Goal: Navigation & Orientation: Find specific page/section

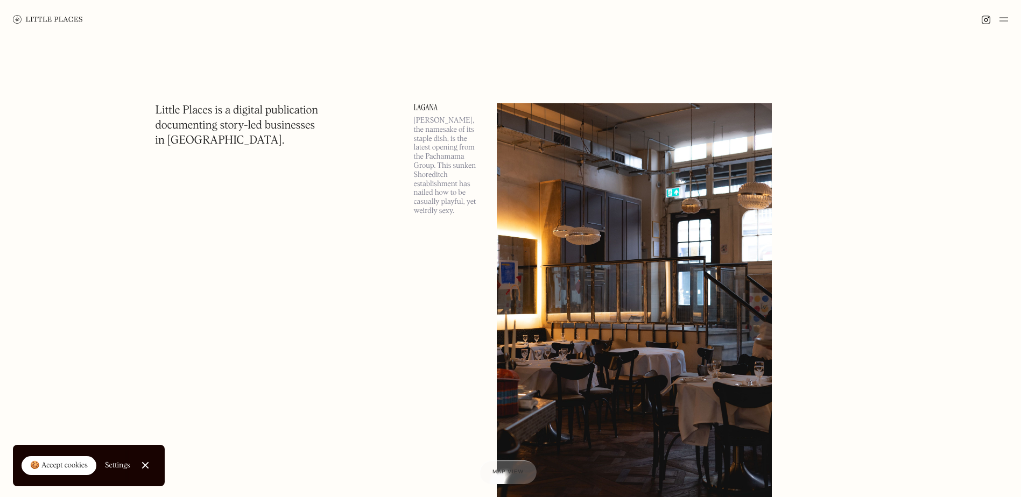
click at [532, 22] on img at bounding box center [1003, 19] width 9 height 13
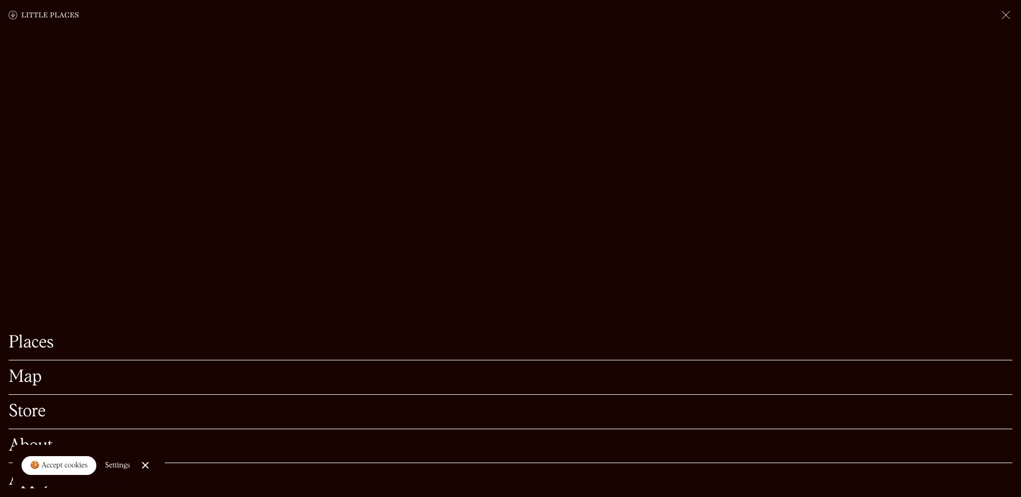
click at [32, 303] on link "Map" at bounding box center [510, 377] width 1003 height 17
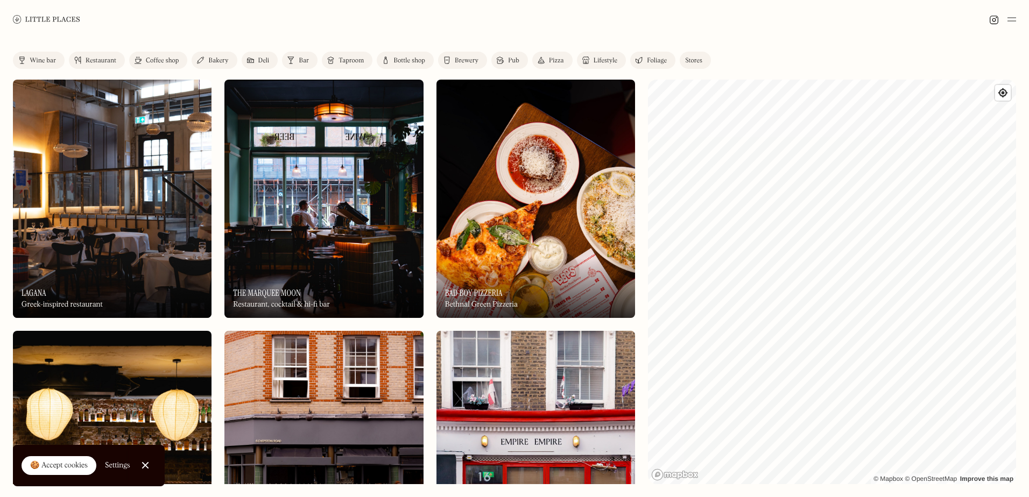
click at [103, 59] on div "Restaurant" at bounding box center [101, 61] width 31 height 6
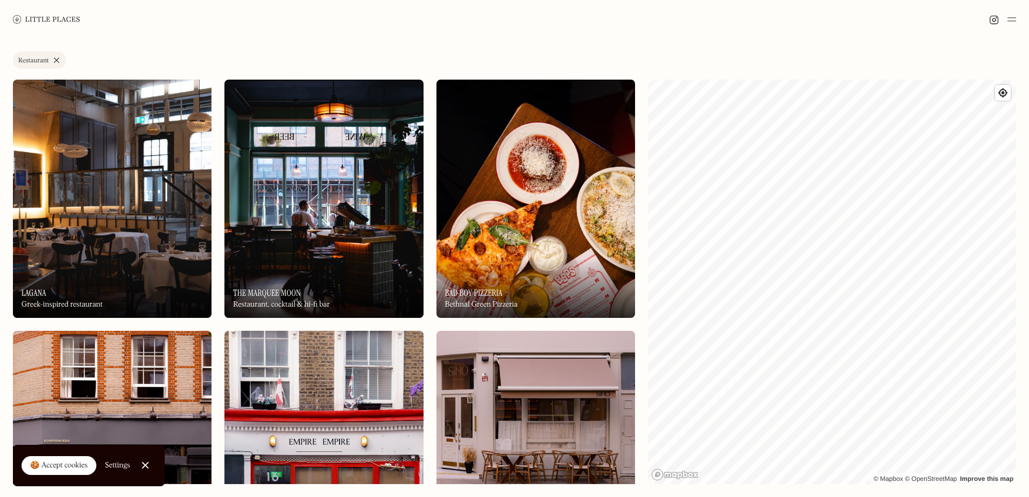
click at [1010, 18] on img at bounding box center [1011, 19] width 9 height 13
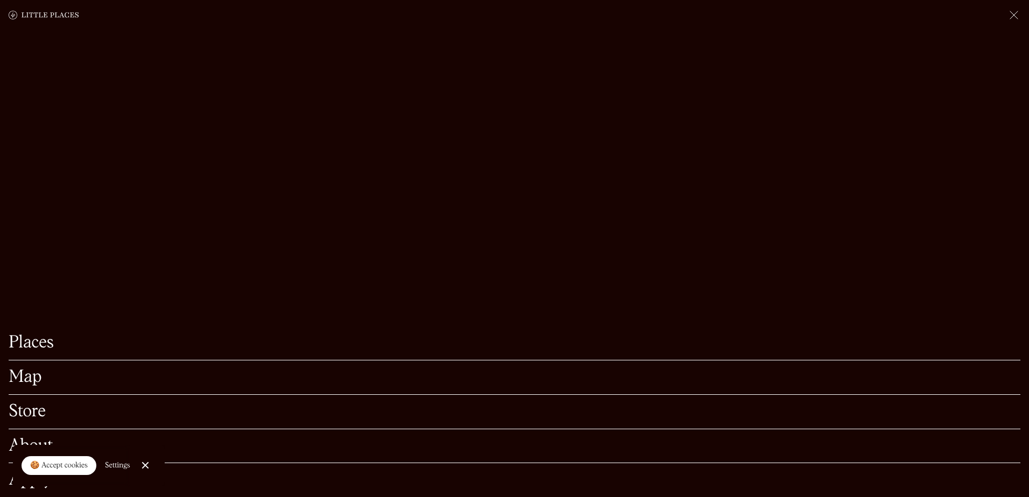
click at [38, 346] on link "Places" at bounding box center [514, 343] width 1011 height 17
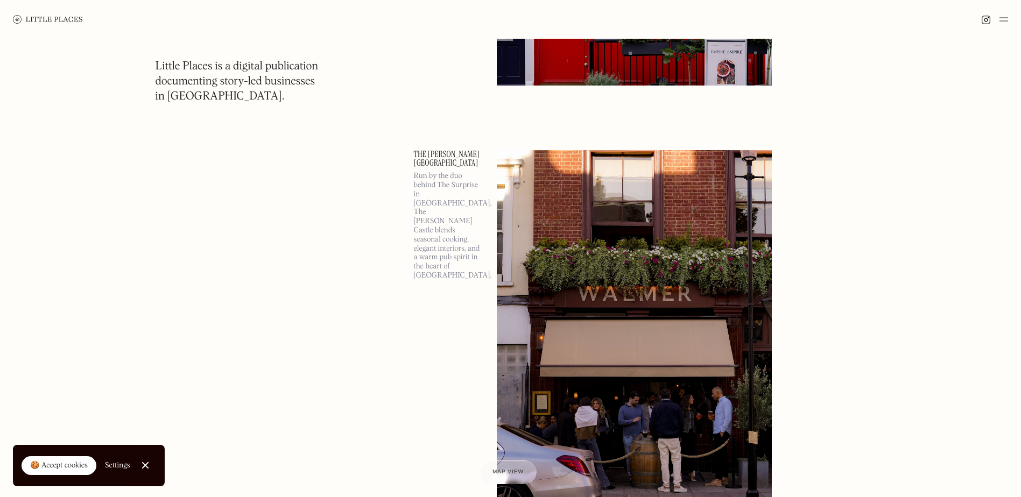
scroll to position [2735, 0]
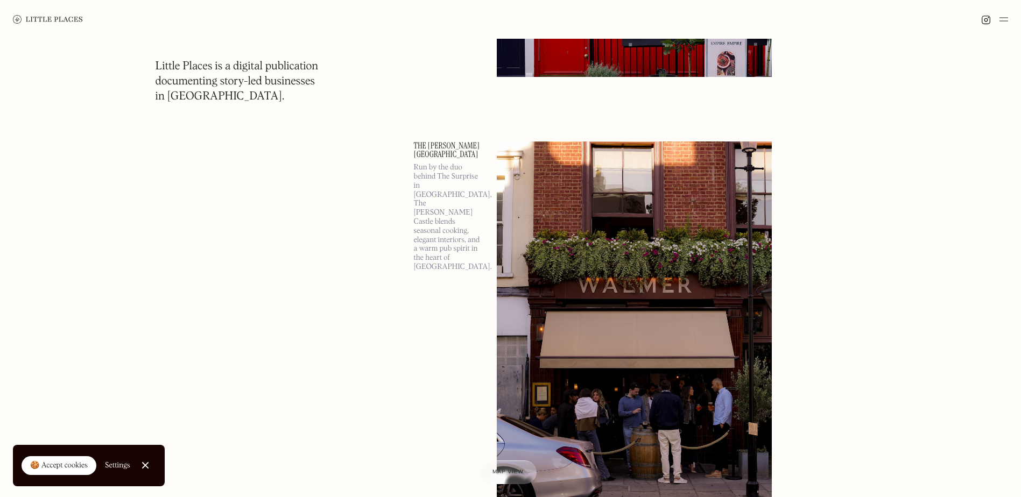
drag, startPoint x: 1020, startPoint y: 137, endPoint x: 1026, endPoint y: 183, distance: 46.7
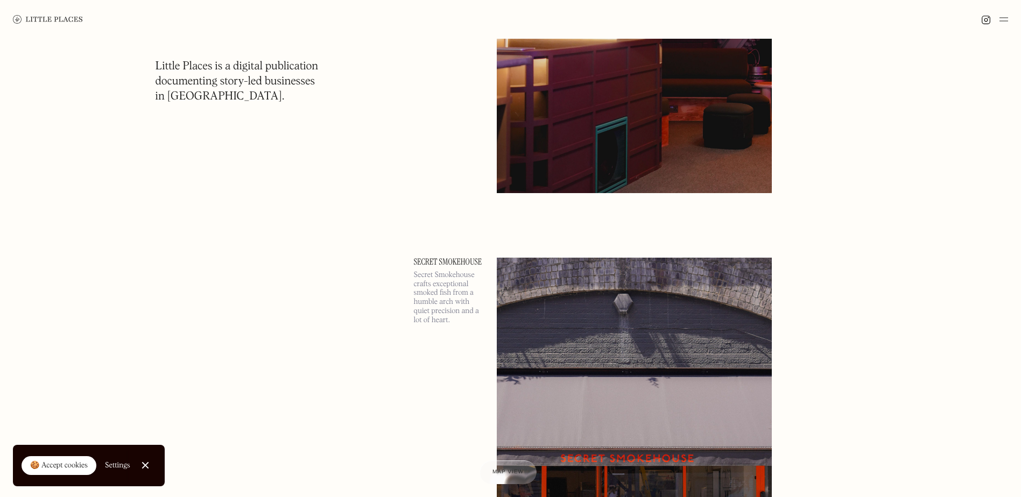
scroll to position [12566, 0]
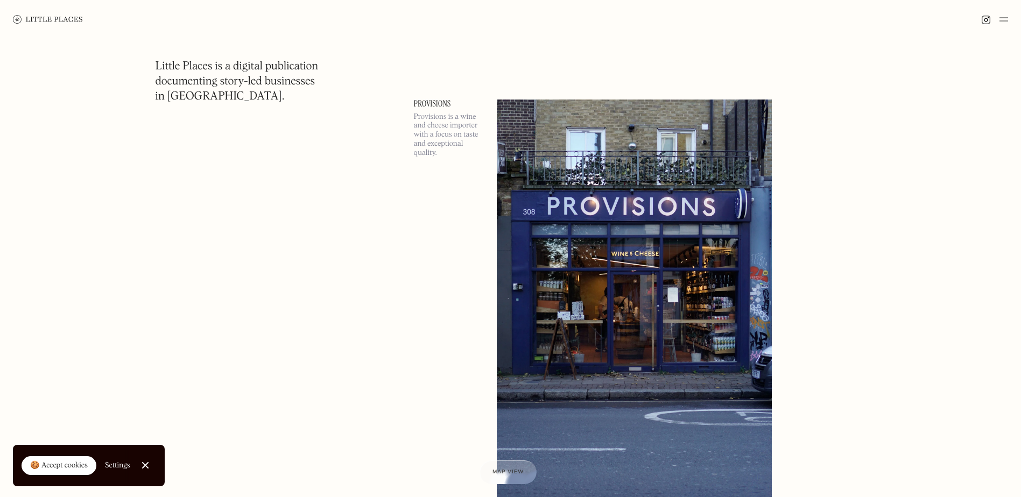
scroll to position [2708, 0]
